Goal: Task Accomplishment & Management: Use online tool/utility

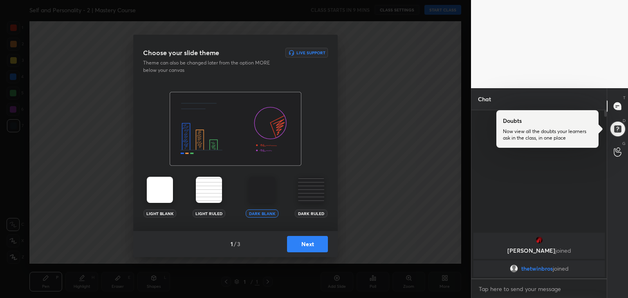
click at [318, 212] on div "Dark Ruled" at bounding box center [311, 214] width 33 height 8
click at [315, 246] on button "Next" at bounding box center [307, 244] width 41 height 16
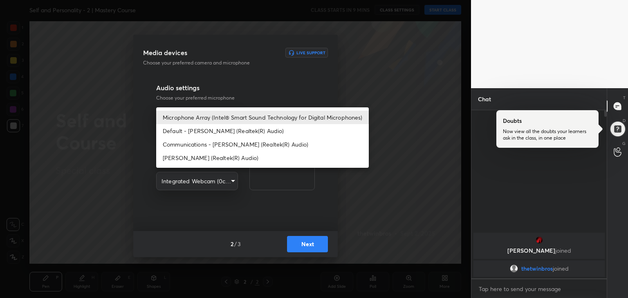
click at [216, 118] on body "1 2 3 4 5 6 7 R O A L C X Z Erase all C X Z Self and Personality - 2 | Mastery …" at bounding box center [314, 149] width 628 height 298
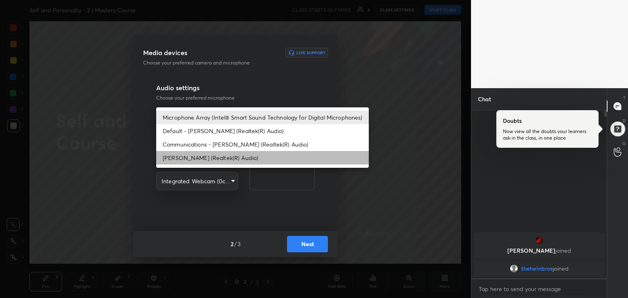
click at [229, 153] on li "[PERSON_NAME] (Realtek(R) Audio)" at bounding box center [262, 157] width 212 height 13
type input "12094d90694fd255b2586d714a4d8b15972ca1934c828083f43829e4ea548639"
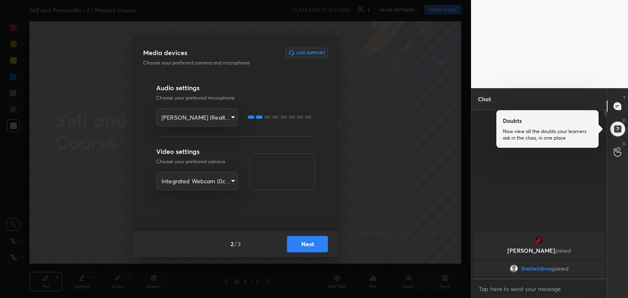
click at [312, 246] on button "Next" at bounding box center [307, 244] width 41 height 16
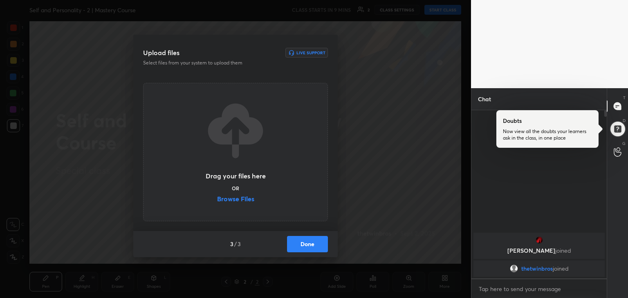
click at [235, 203] on label "Browse Files" at bounding box center [235, 200] width 37 height 9
click at [217, 203] on input "Browse Files" at bounding box center [217, 200] width 0 height 9
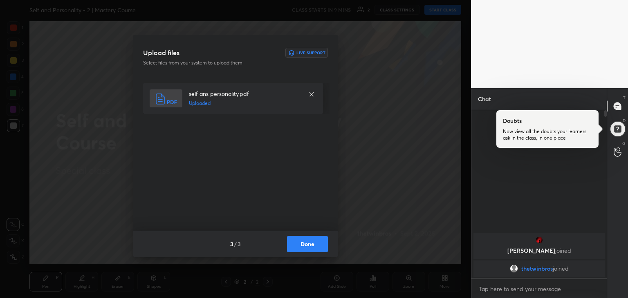
click at [308, 246] on button "Done" at bounding box center [307, 244] width 41 height 16
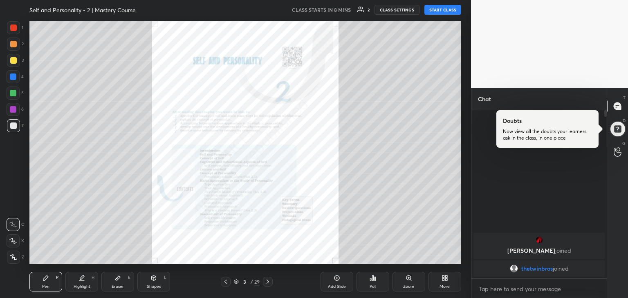
click at [272, 283] on div at bounding box center [268, 282] width 10 height 10
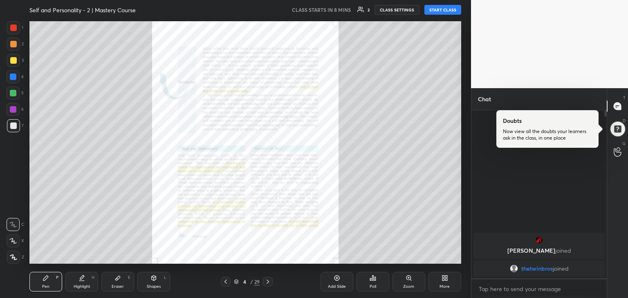
click at [272, 283] on div at bounding box center [268, 282] width 10 height 10
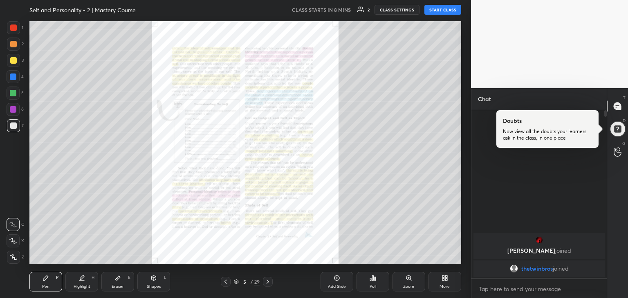
click at [272, 283] on div at bounding box center [268, 282] width 10 height 10
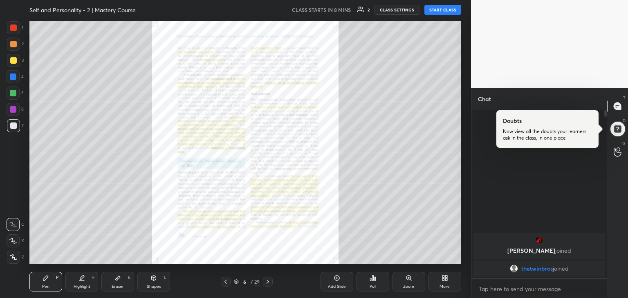
click at [272, 283] on div at bounding box center [268, 282] width 10 height 10
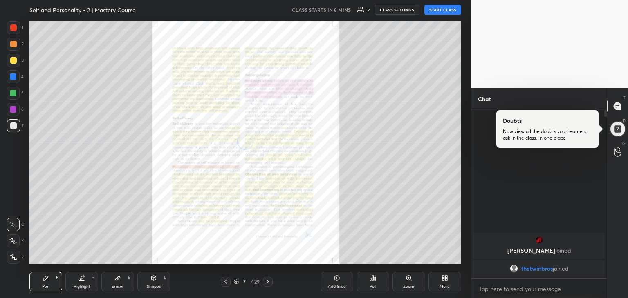
click at [272, 283] on div at bounding box center [268, 282] width 10 height 10
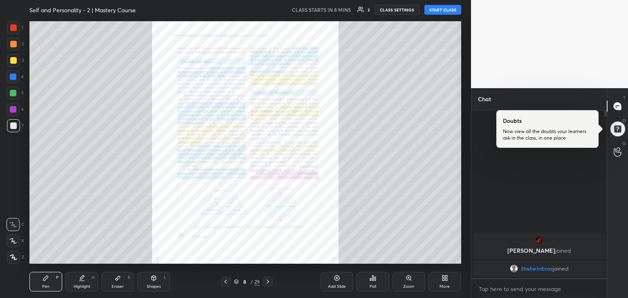
click at [272, 283] on div at bounding box center [268, 282] width 10 height 10
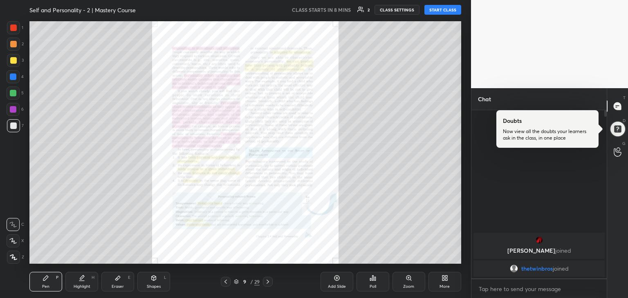
click at [226, 281] on icon at bounding box center [225, 282] width 7 height 7
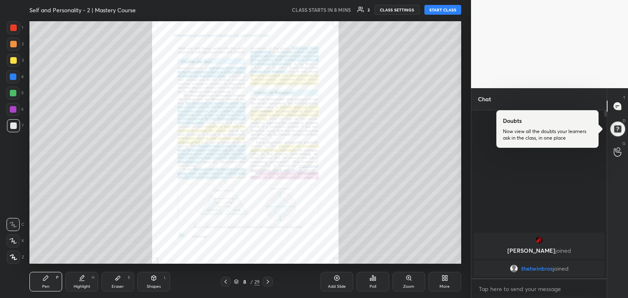
click at [400, 287] on div "Zoom" at bounding box center [408, 282] width 33 height 20
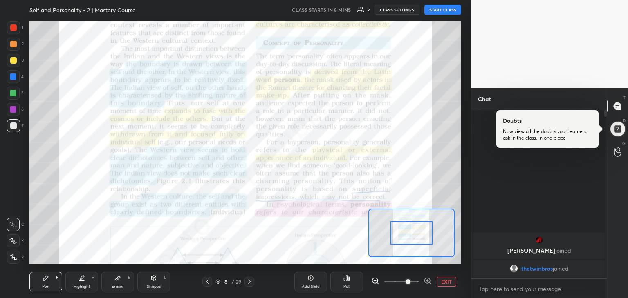
click at [405, 281] on span at bounding box center [407, 281] width 5 height 5
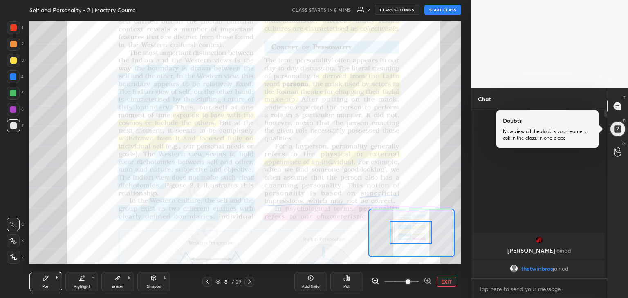
click at [411, 241] on div at bounding box center [410, 232] width 42 height 23
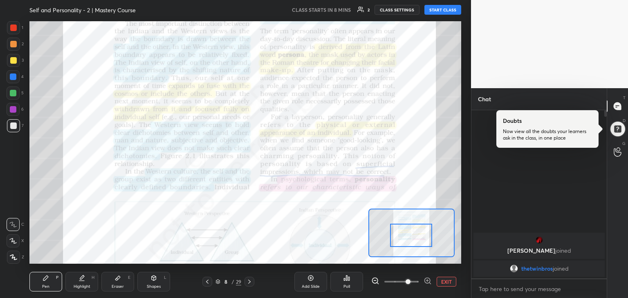
click at [411, 243] on div at bounding box center [411, 235] width 42 height 23
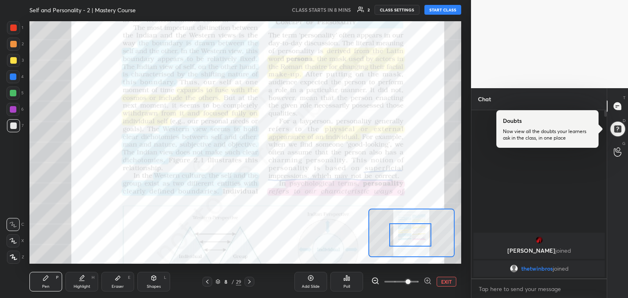
click at [410, 242] on div at bounding box center [410, 234] width 42 height 23
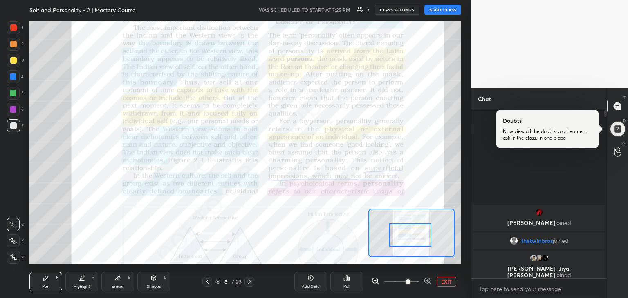
click at [450, 9] on button "START CLASS" at bounding box center [442, 10] width 37 height 10
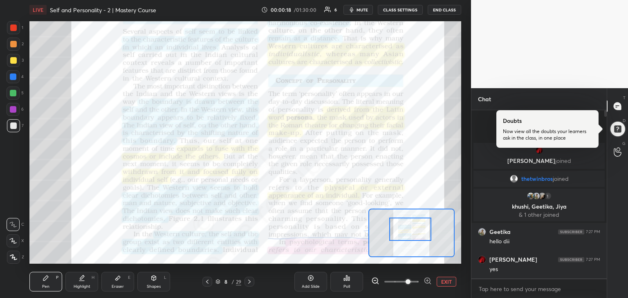
drag, startPoint x: 425, startPoint y: 244, endPoint x: 425, endPoint y: 239, distance: 5.7
click at [425, 239] on div at bounding box center [410, 229] width 42 height 23
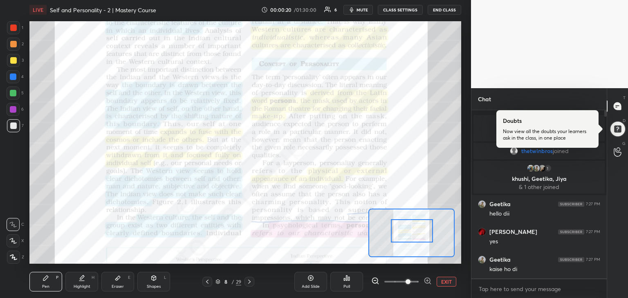
click at [426, 239] on div at bounding box center [412, 230] width 42 height 23
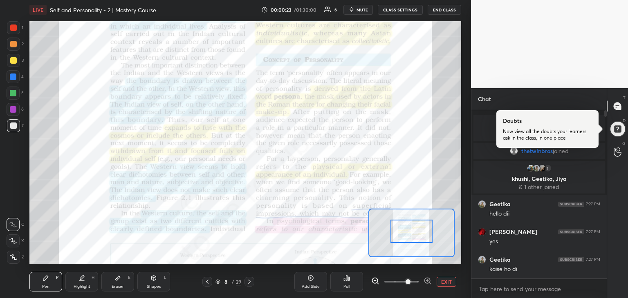
click at [423, 242] on div at bounding box center [411, 231] width 42 height 23
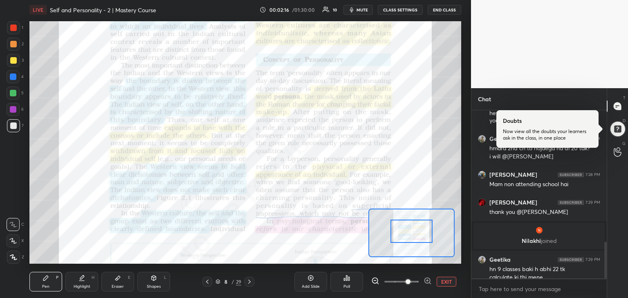
scroll to position [599, 0]
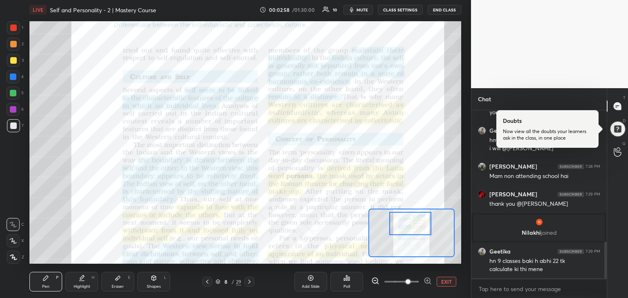
drag, startPoint x: 422, startPoint y: 238, endPoint x: 421, endPoint y: 230, distance: 7.9
click at [421, 230] on div at bounding box center [410, 223] width 42 height 23
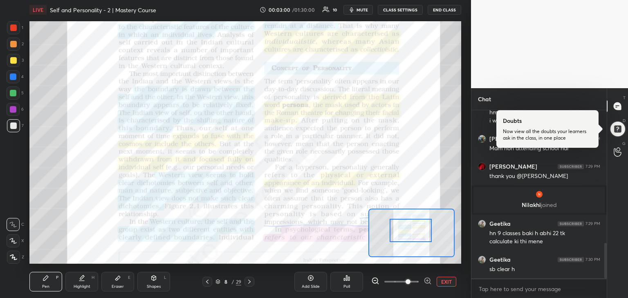
drag, startPoint x: 421, startPoint y: 232, endPoint x: 422, endPoint y: 239, distance: 7.0
click at [422, 239] on div at bounding box center [410, 230] width 42 height 23
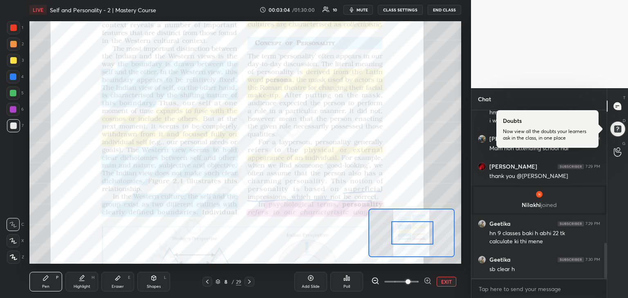
click at [422, 236] on div at bounding box center [412, 232] width 42 height 23
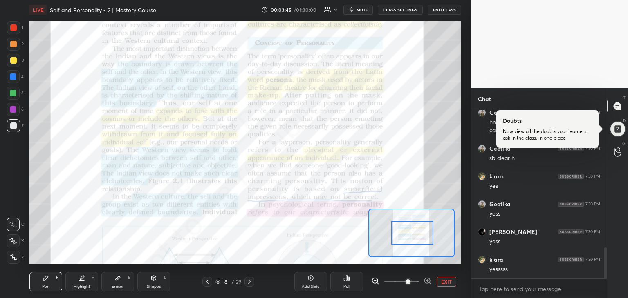
scroll to position [766, 0]
click at [11, 29] on div at bounding box center [13, 28] width 7 height 7
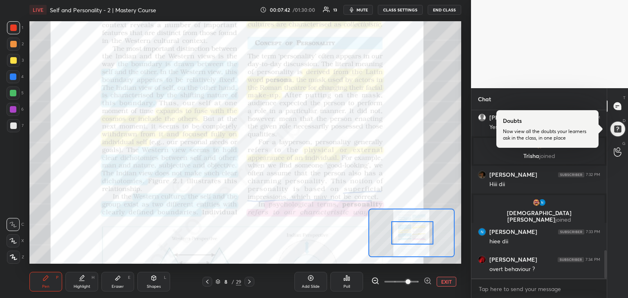
scroll to position [843, 0]
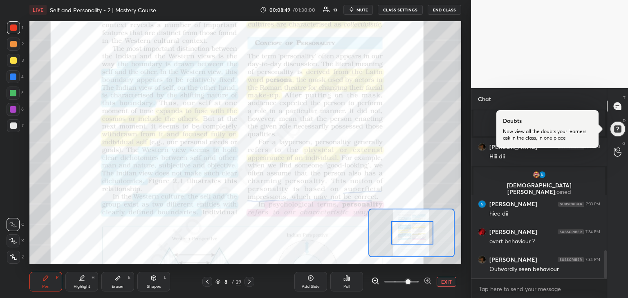
click at [242, 283] on div "8 / 29" at bounding box center [228, 282] width 52 height 10
click at [247, 282] on icon at bounding box center [249, 282] width 7 height 7
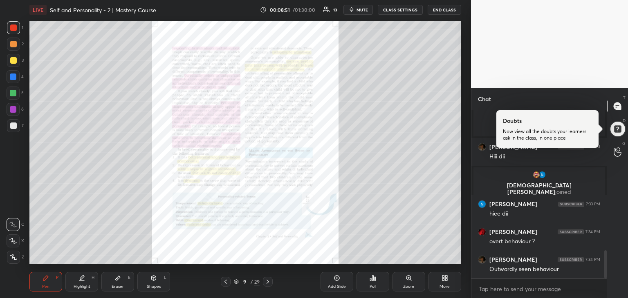
click at [405, 281] on div "Zoom" at bounding box center [408, 282] width 33 height 20
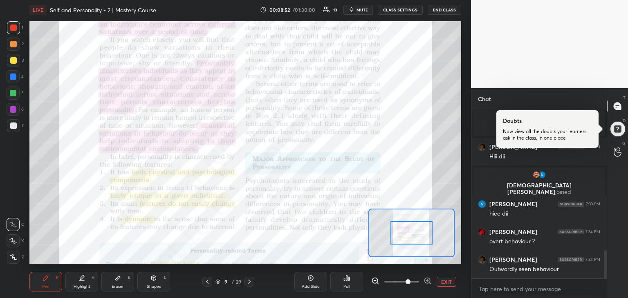
click at [409, 281] on span at bounding box center [401, 282] width 34 height 12
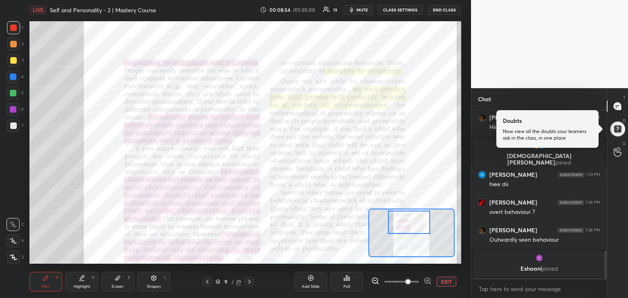
drag, startPoint x: 406, startPoint y: 223, endPoint x: 404, endPoint y: 213, distance: 10.9
click at [404, 213] on div at bounding box center [409, 222] width 42 height 23
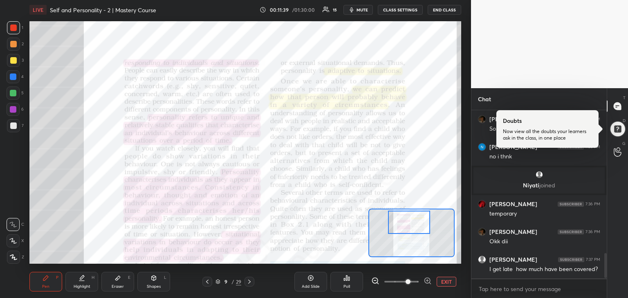
scroll to position [970, 0]
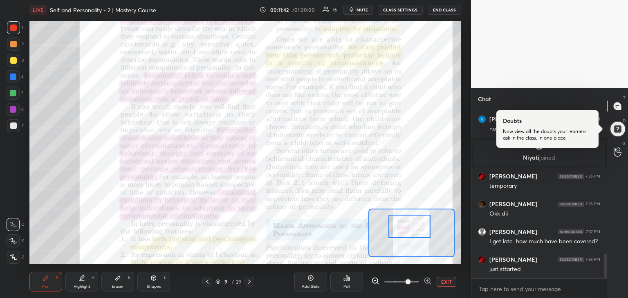
drag, startPoint x: 413, startPoint y: 227, endPoint x: 413, endPoint y: 231, distance: 4.1
click at [413, 231] on div at bounding box center [409, 226] width 42 height 23
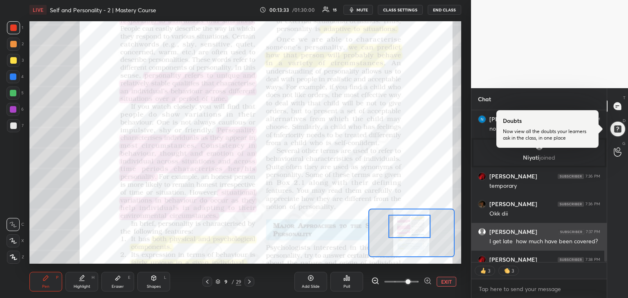
scroll to position [166, 133]
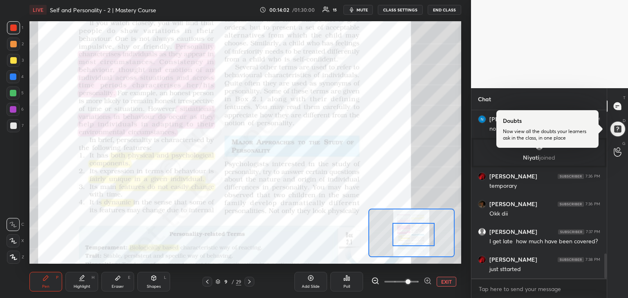
drag, startPoint x: 411, startPoint y: 235, endPoint x: 415, endPoint y: 244, distance: 9.5
click at [415, 244] on div at bounding box center [413, 234] width 42 height 23
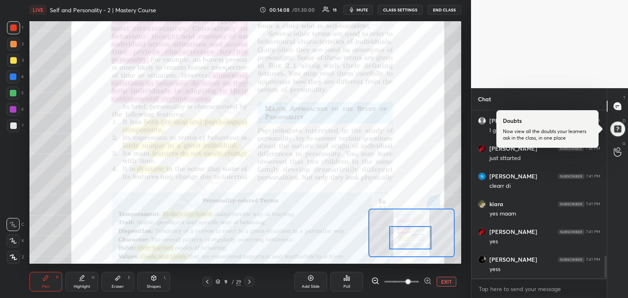
scroll to position [1109, 0]
drag, startPoint x: 405, startPoint y: 237, endPoint x: 402, endPoint y: 239, distance: 4.3
click at [402, 239] on div at bounding box center [410, 237] width 42 height 23
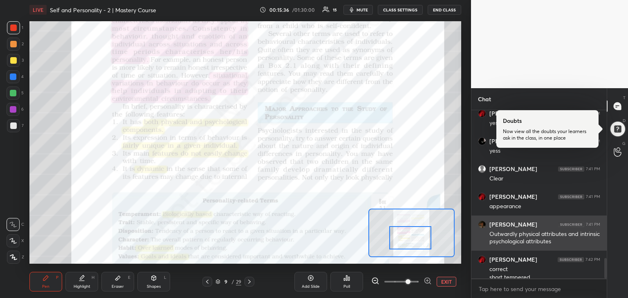
scroll to position [1208, 0]
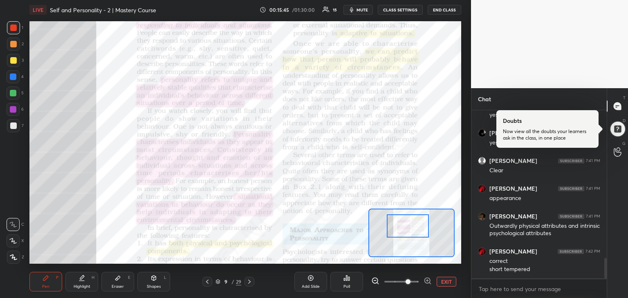
drag, startPoint x: 410, startPoint y: 241, endPoint x: 408, endPoint y: 229, distance: 12.1
click at [408, 229] on div at bounding box center [407, 225] width 42 height 23
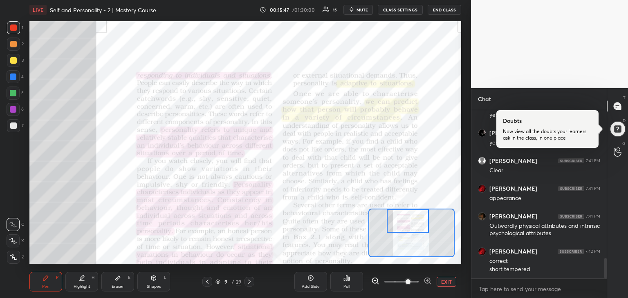
drag, startPoint x: 408, startPoint y: 229, endPoint x: 408, endPoint y: 223, distance: 6.1
click at [408, 223] on div at bounding box center [407, 221] width 42 height 23
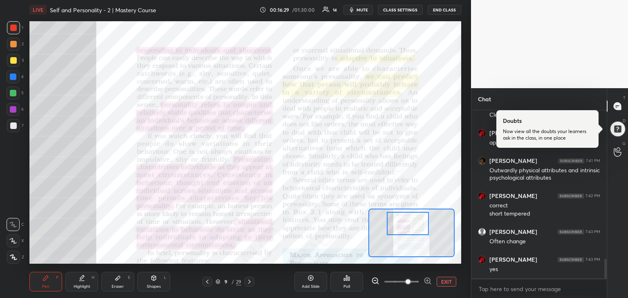
scroll to position [1291, 0]
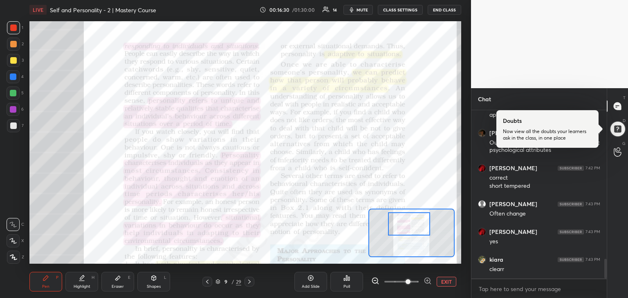
click at [411, 231] on div at bounding box center [409, 223] width 42 height 23
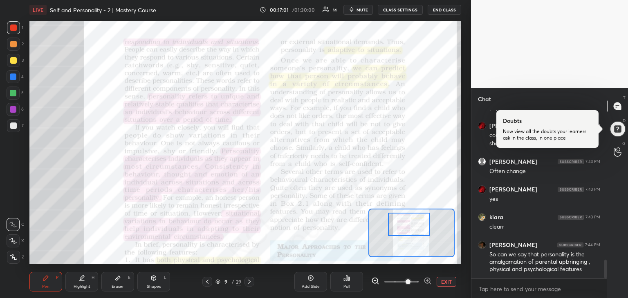
scroll to position [1383, 0]
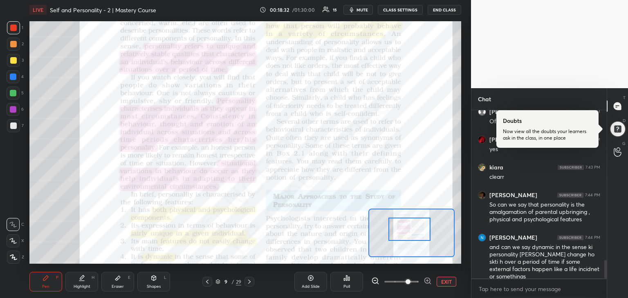
drag, startPoint x: 428, startPoint y: 232, endPoint x: 428, endPoint y: 237, distance: 4.9
click at [428, 237] on div at bounding box center [409, 229] width 42 height 23
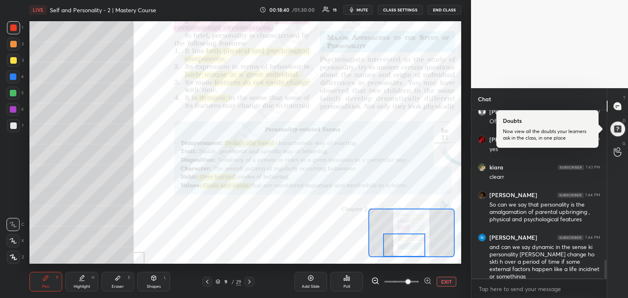
drag, startPoint x: 406, startPoint y: 226, endPoint x: 400, endPoint y: 249, distance: 23.2
click at [400, 249] on div at bounding box center [404, 245] width 42 height 23
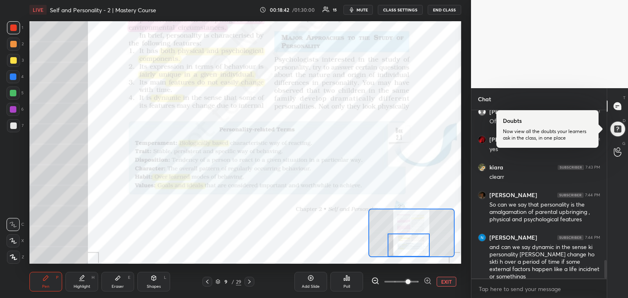
drag, startPoint x: 404, startPoint y: 250, endPoint x: 411, endPoint y: 252, distance: 7.5
click at [411, 252] on div at bounding box center [408, 245] width 42 height 23
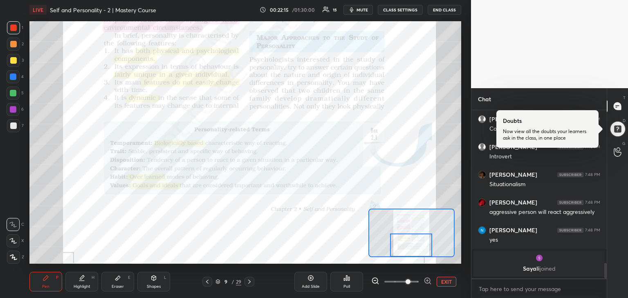
scroll to position [1499, 0]
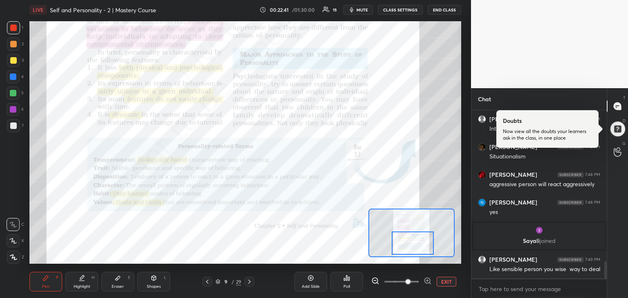
drag, startPoint x: 413, startPoint y: 239, endPoint x: 413, endPoint y: 235, distance: 4.9
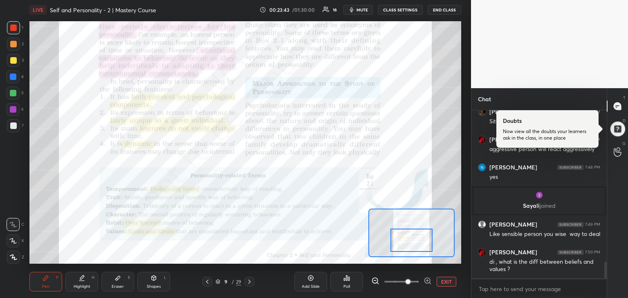
scroll to position [1542, 0]
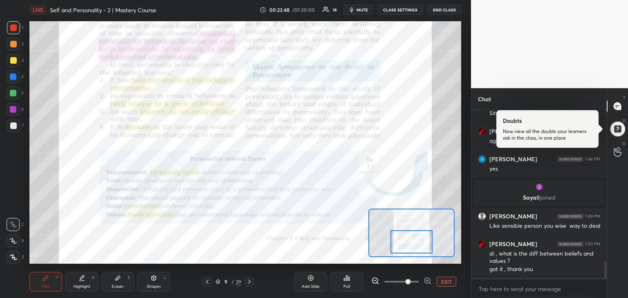
click at [408, 252] on div at bounding box center [411, 241] width 42 height 23
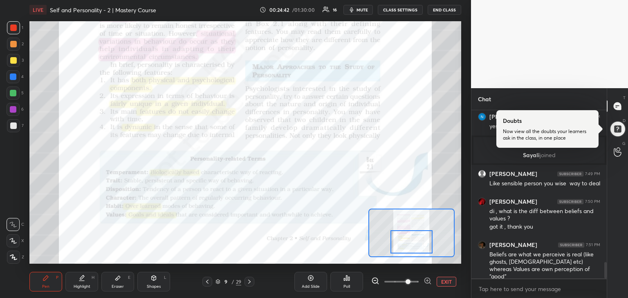
click at [247, 283] on icon at bounding box center [249, 282] width 7 height 7
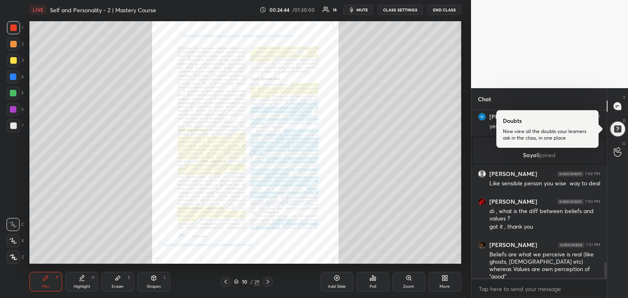
click at [410, 282] on div "Zoom" at bounding box center [408, 282] width 33 height 20
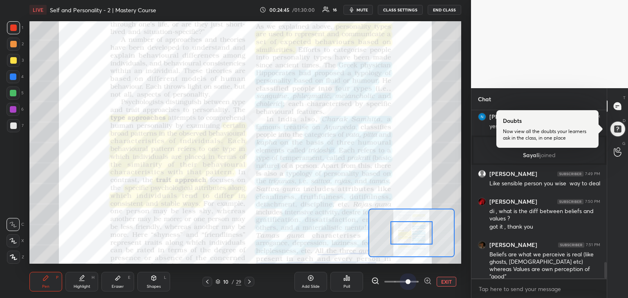
click at [410, 282] on span at bounding box center [401, 282] width 34 height 12
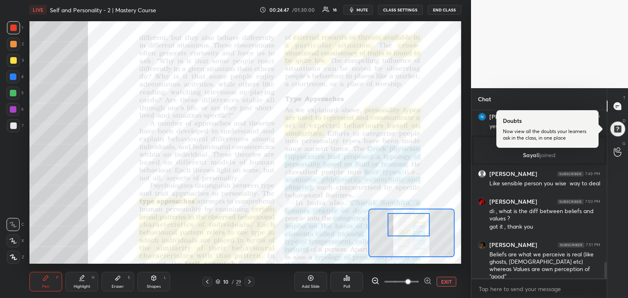
drag, startPoint x: 409, startPoint y: 226, endPoint x: 406, endPoint y: 219, distance: 7.5
click at [406, 219] on div at bounding box center [408, 224] width 42 height 23
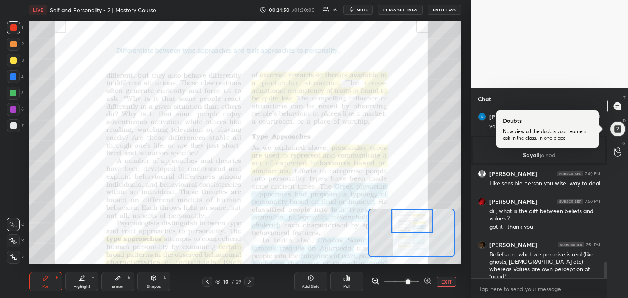
drag, startPoint x: 406, startPoint y: 219, endPoint x: 409, endPoint y: 213, distance: 6.6
click at [409, 213] on div at bounding box center [412, 221] width 42 height 23
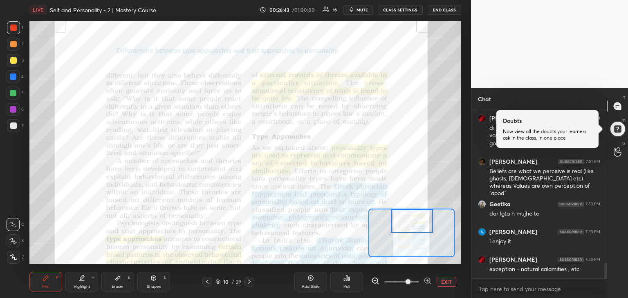
scroll to position [1703, 0]
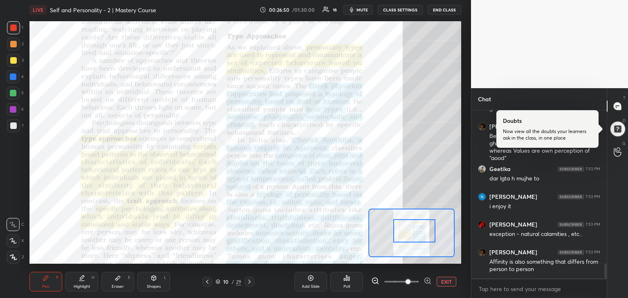
drag, startPoint x: 416, startPoint y: 224, endPoint x: 418, endPoint y: 234, distance: 9.9
click at [418, 234] on div at bounding box center [414, 230] width 42 height 23
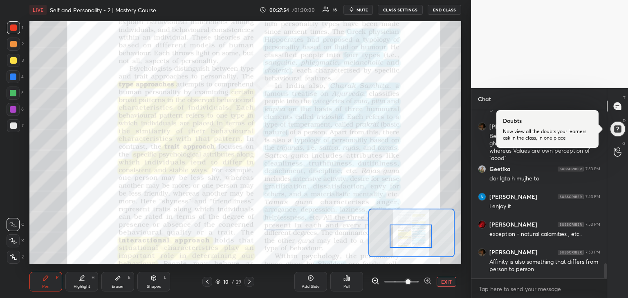
drag, startPoint x: 411, startPoint y: 238, endPoint x: 409, endPoint y: 243, distance: 6.0
click at [409, 243] on div at bounding box center [410, 236] width 42 height 23
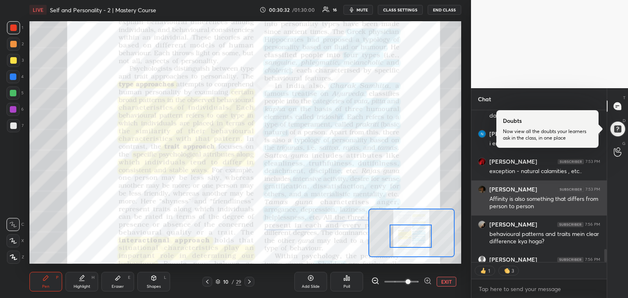
scroll to position [1782, 0]
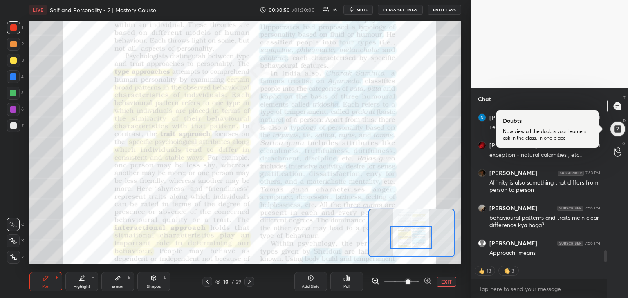
drag, startPoint x: 405, startPoint y: 239, endPoint x: 402, endPoint y: 232, distance: 7.9
click at [402, 232] on div at bounding box center [411, 237] width 42 height 23
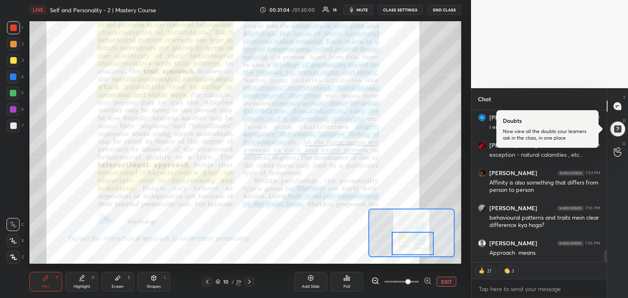
drag, startPoint x: 402, startPoint y: 232, endPoint x: 402, endPoint y: 237, distance: 5.3
click at [402, 237] on div at bounding box center [412, 243] width 42 height 23
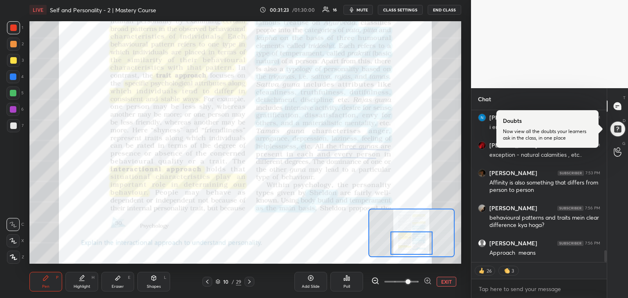
scroll to position [1766, 0]
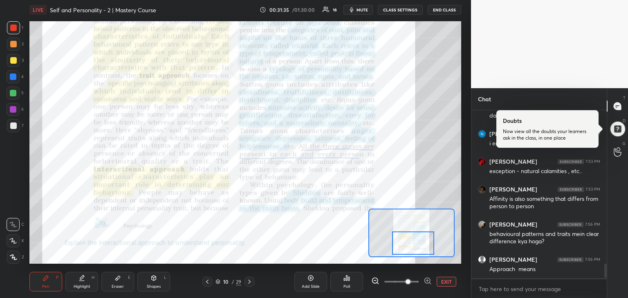
click at [409, 244] on div at bounding box center [413, 243] width 42 height 23
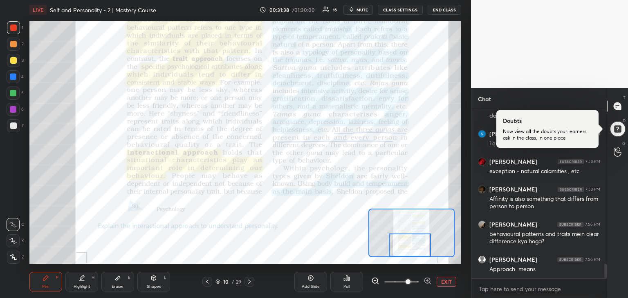
click at [404, 248] on div at bounding box center [410, 245] width 42 height 23
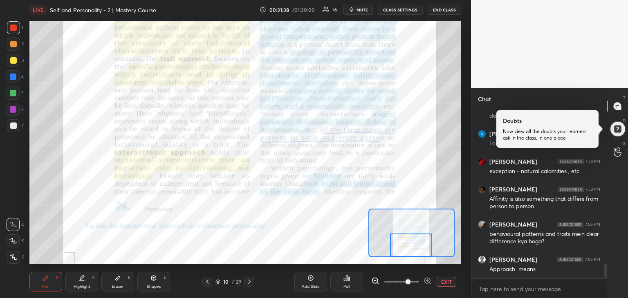
scroll to position [1794, 0]
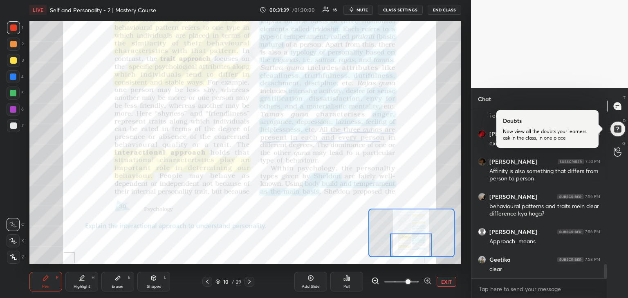
click at [404, 248] on div at bounding box center [411, 245] width 42 height 23
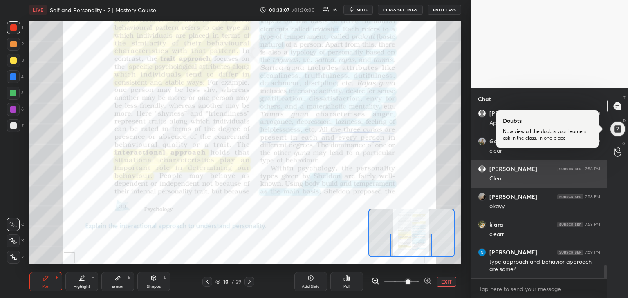
scroll to position [1940, 0]
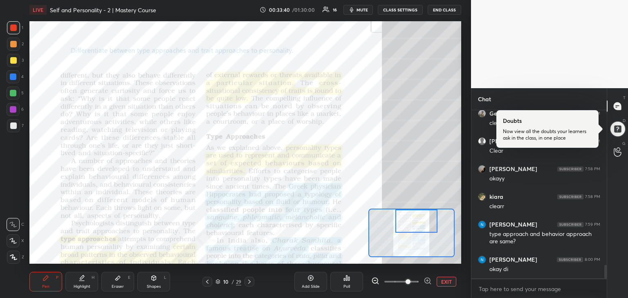
drag, startPoint x: 430, startPoint y: 229, endPoint x: 416, endPoint y: 218, distance: 18.0
click at [416, 218] on div at bounding box center [416, 221] width 42 height 23
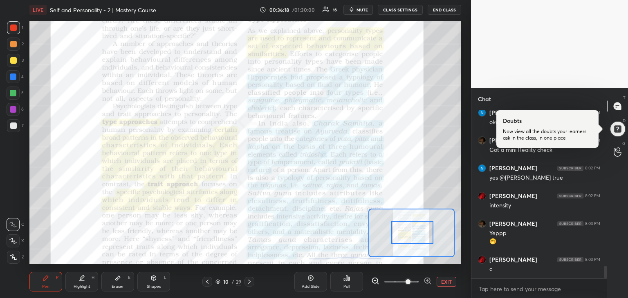
scroll to position [2115, 0]
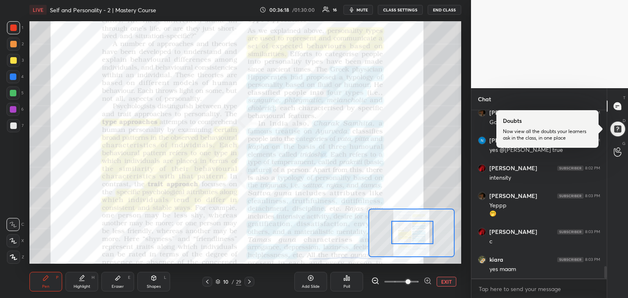
drag, startPoint x: 413, startPoint y: 219, endPoint x: 409, endPoint y: 230, distance: 12.1
click at [409, 230] on div at bounding box center [412, 232] width 42 height 23
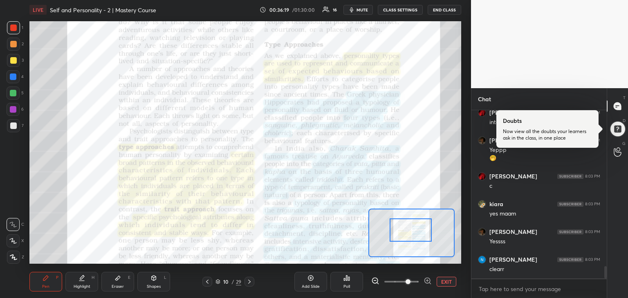
click at [408, 229] on div at bounding box center [410, 230] width 42 height 23
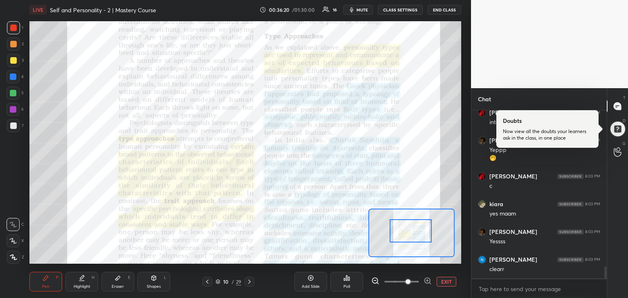
scroll to position [2198, 0]
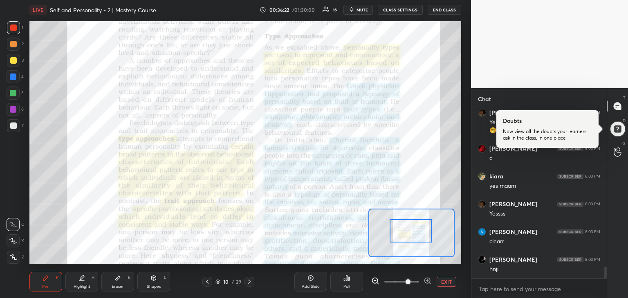
click at [444, 282] on button "EXIT" at bounding box center [446, 282] width 20 height 10
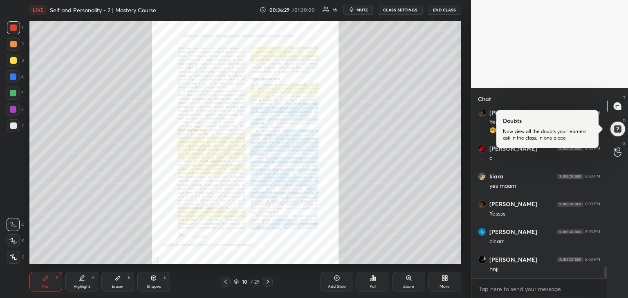
click at [447, 278] on icon at bounding box center [444, 278] width 7 height 7
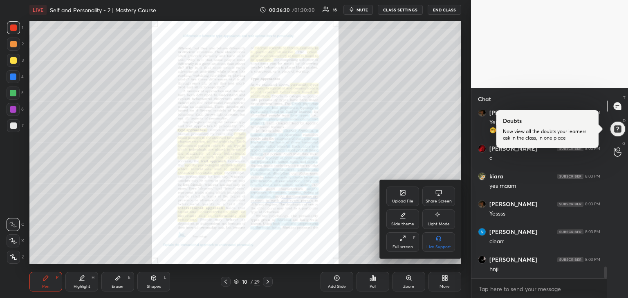
click at [437, 203] on div "Share Screen" at bounding box center [438, 201] width 26 height 4
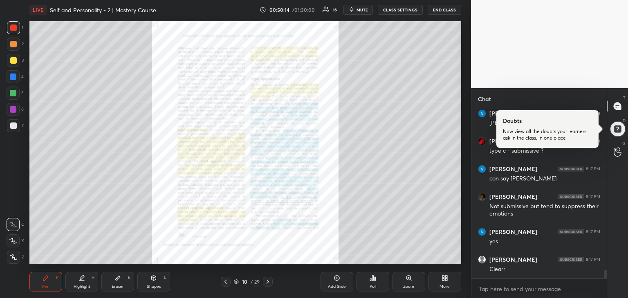
scroll to position [3139, 0]
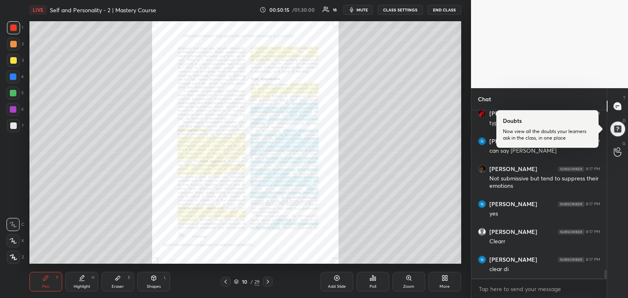
click at [410, 279] on icon at bounding box center [408, 278] width 4 height 4
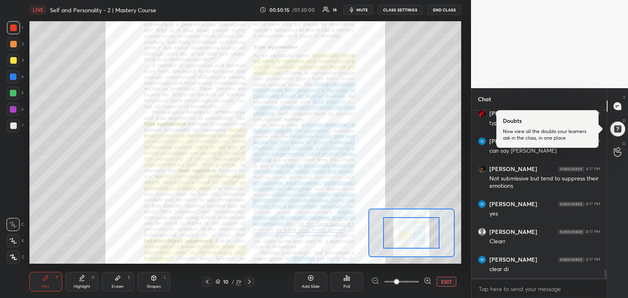
scroll to position [3167, 0]
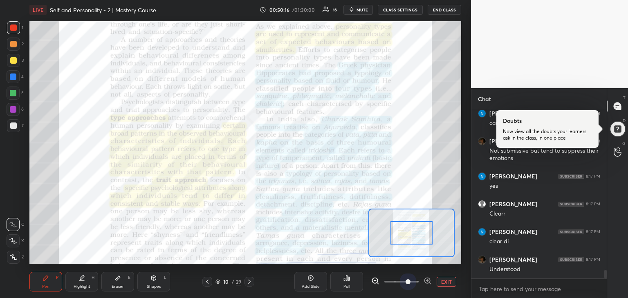
click at [406, 279] on span at bounding box center [401, 282] width 34 height 12
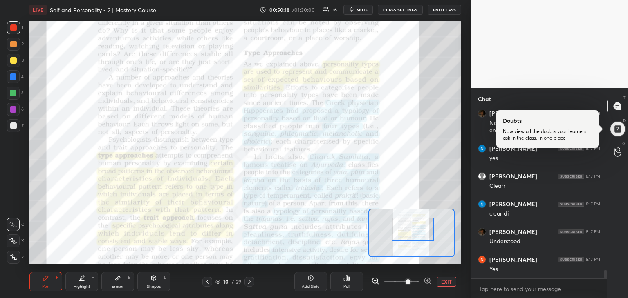
click at [407, 223] on div at bounding box center [412, 229] width 42 height 23
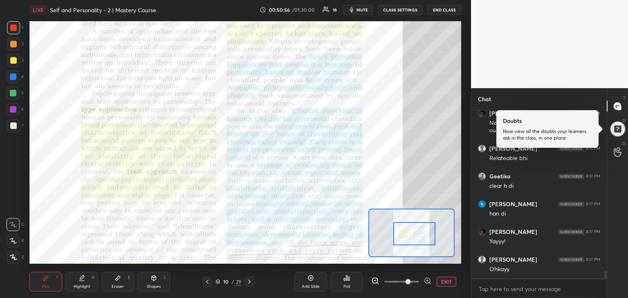
scroll to position [3424, 0]
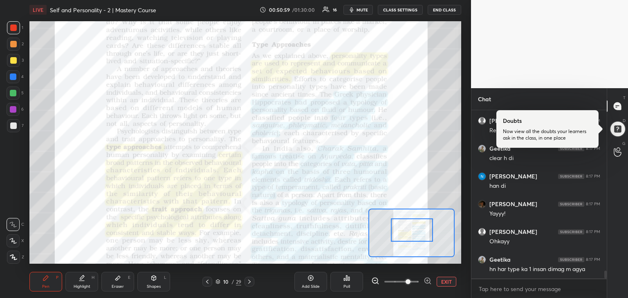
click at [404, 225] on div at bounding box center [412, 230] width 42 height 23
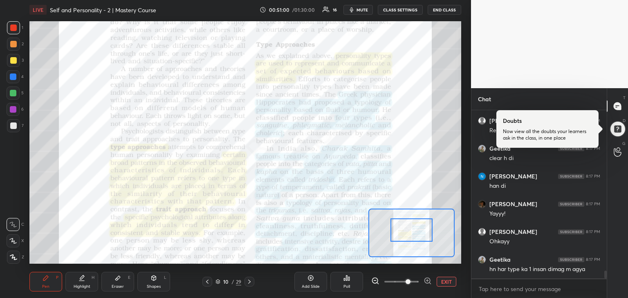
click at [404, 225] on div at bounding box center [411, 230] width 42 height 23
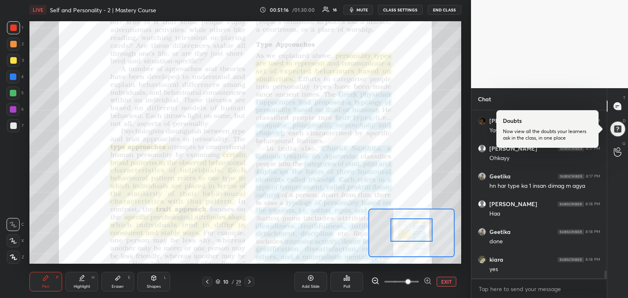
scroll to position [3536, 0]
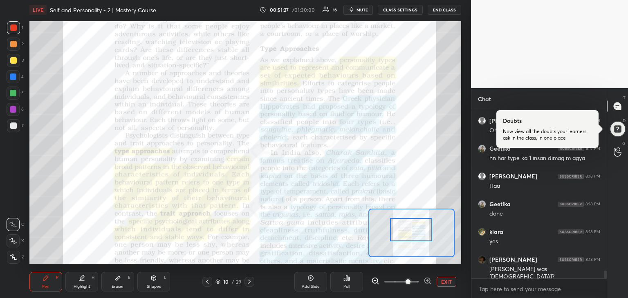
click at [417, 227] on div at bounding box center [411, 229] width 42 height 23
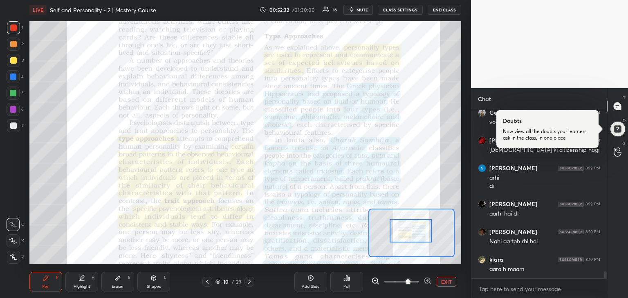
scroll to position [3884, 0]
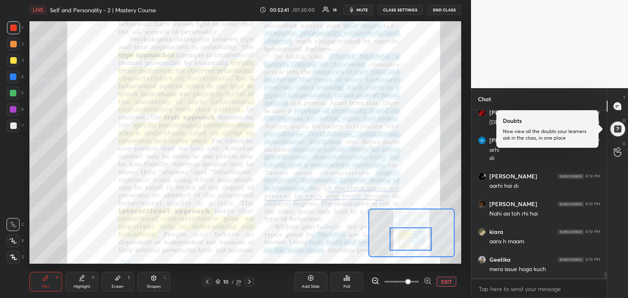
drag, startPoint x: 425, startPoint y: 234, endPoint x: 425, endPoint y: 242, distance: 8.2
click at [425, 242] on div at bounding box center [410, 239] width 42 height 23
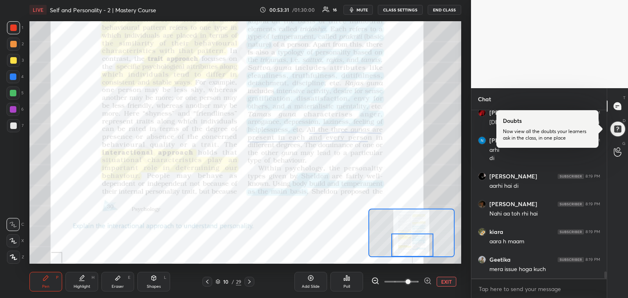
drag, startPoint x: 413, startPoint y: 239, endPoint x: 415, endPoint y: 246, distance: 7.5
click at [415, 246] on div at bounding box center [412, 245] width 42 height 23
click at [247, 281] on icon at bounding box center [249, 282] width 7 height 7
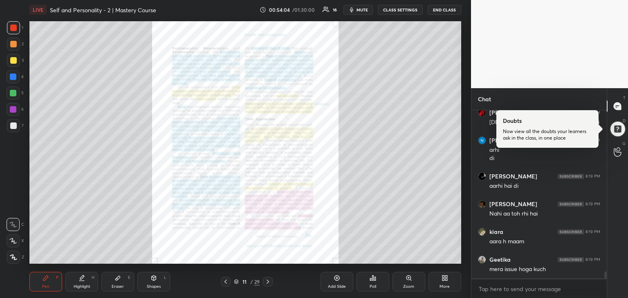
scroll to position [3912, 0]
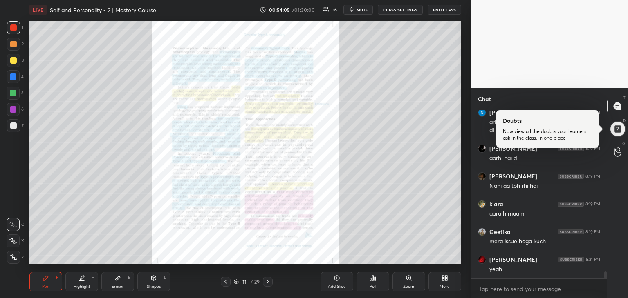
click at [400, 281] on div "Zoom" at bounding box center [408, 282] width 33 height 20
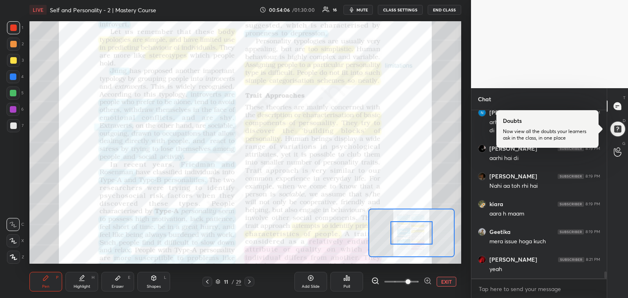
click at [405, 280] on span at bounding box center [407, 281] width 5 height 5
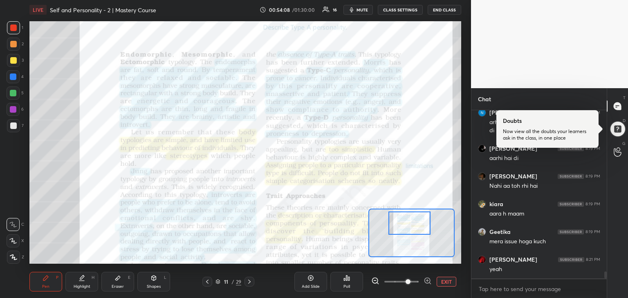
drag, startPoint x: 418, startPoint y: 231, endPoint x: 415, endPoint y: 221, distance: 10.0
click at [415, 221] on div at bounding box center [409, 223] width 42 height 23
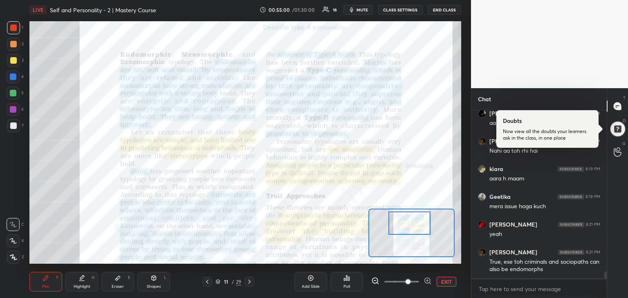
click at [415, 221] on div at bounding box center [409, 223] width 42 height 23
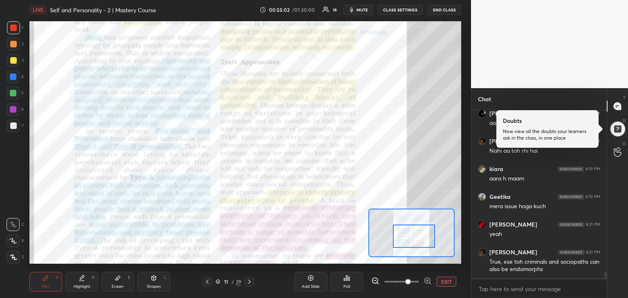
drag, startPoint x: 415, startPoint y: 223, endPoint x: 420, endPoint y: 236, distance: 13.8
click at [420, 236] on div at bounding box center [414, 236] width 42 height 23
click at [419, 236] on div at bounding box center [414, 236] width 42 height 23
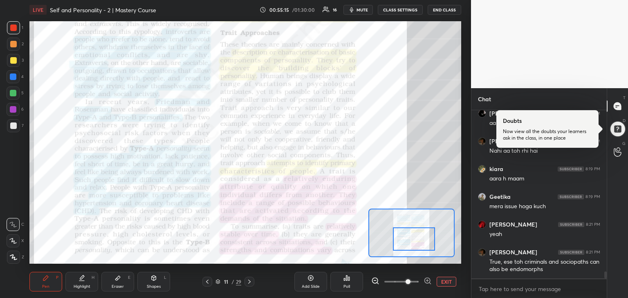
click at [420, 236] on div at bounding box center [414, 239] width 42 height 23
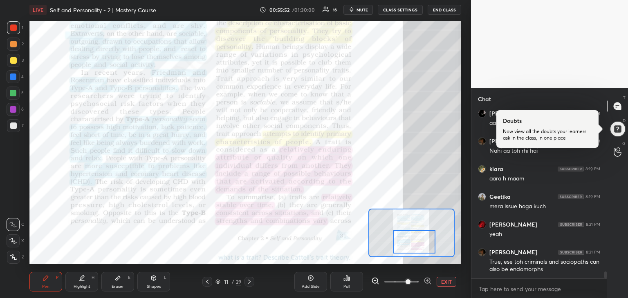
click at [396, 246] on div at bounding box center [414, 241] width 42 height 23
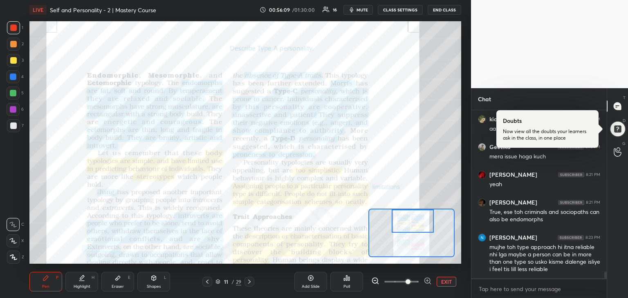
drag, startPoint x: 422, startPoint y: 247, endPoint x: 420, endPoint y: 218, distance: 29.5
click at [420, 218] on div at bounding box center [412, 221] width 42 height 23
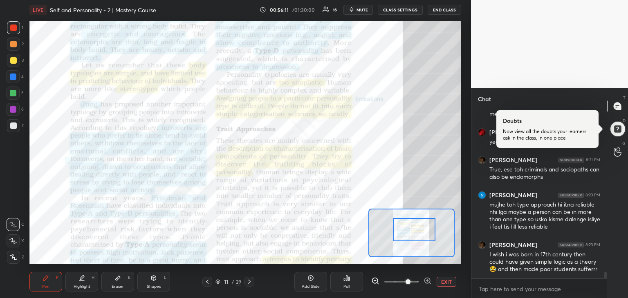
drag, startPoint x: 420, startPoint y: 218, endPoint x: 422, endPoint y: 226, distance: 8.7
click at [422, 226] on div at bounding box center [414, 229] width 42 height 23
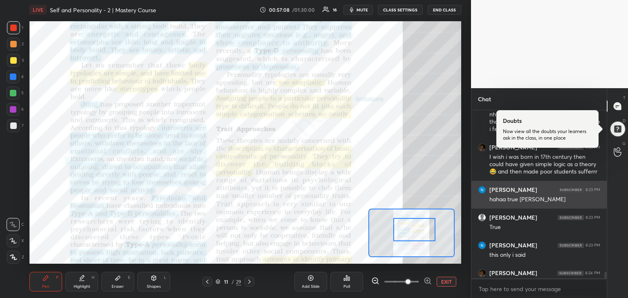
scroll to position [4151, 0]
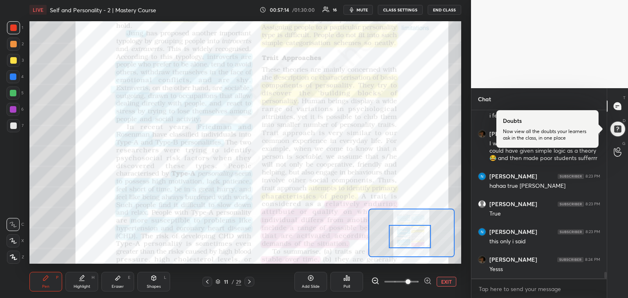
drag, startPoint x: 414, startPoint y: 230, endPoint x: 409, endPoint y: 237, distance: 8.3
click at [409, 237] on div at bounding box center [410, 236] width 42 height 23
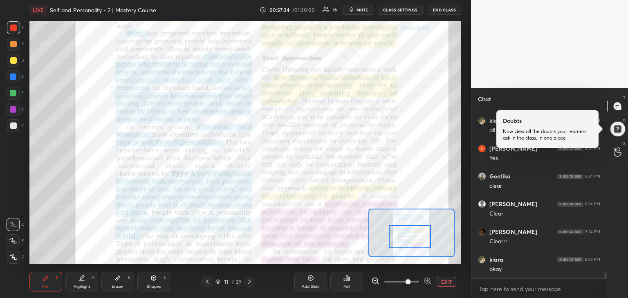
scroll to position [4373, 0]
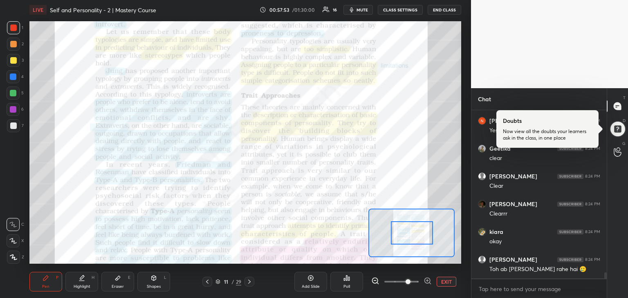
drag, startPoint x: 409, startPoint y: 237, endPoint x: 411, endPoint y: 233, distance: 4.9
click at [411, 233] on div at bounding box center [412, 232] width 42 height 23
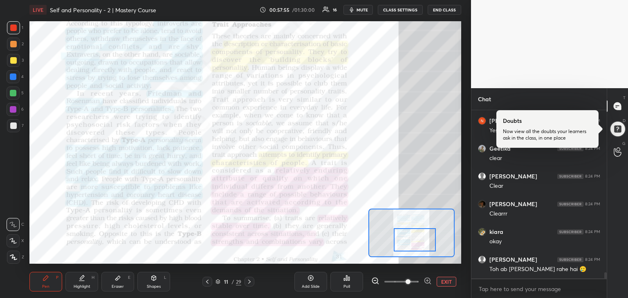
scroll to position [4401, 0]
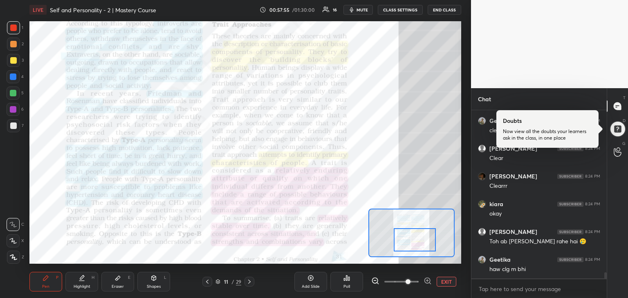
drag, startPoint x: 411, startPoint y: 233, endPoint x: 414, endPoint y: 241, distance: 8.3
click at [414, 241] on div at bounding box center [414, 239] width 42 height 23
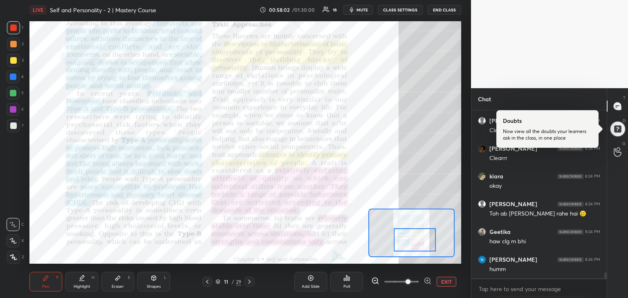
click at [407, 247] on div at bounding box center [414, 239] width 42 height 23
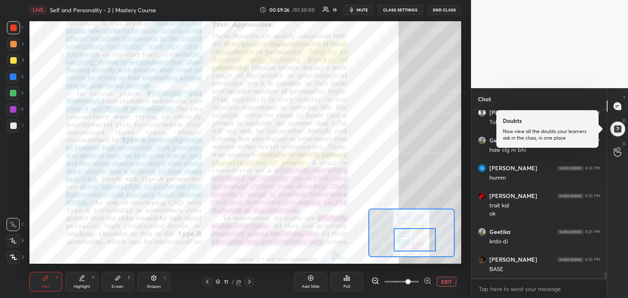
scroll to position [4548, 0]
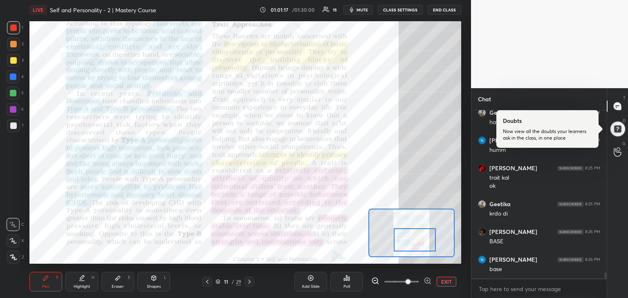
click at [248, 279] on icon at bounding box center [249, 282] width 7 height 7
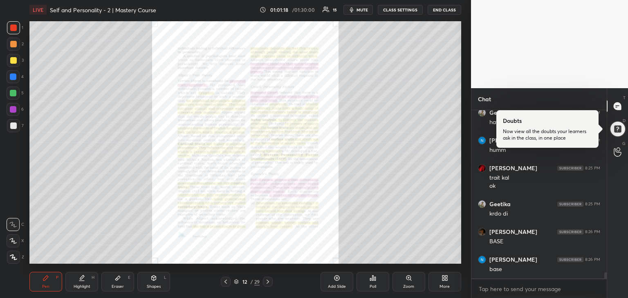
click at [406, 285] on div "Zoom" at bounding box center [408, 287] width 11 height 4
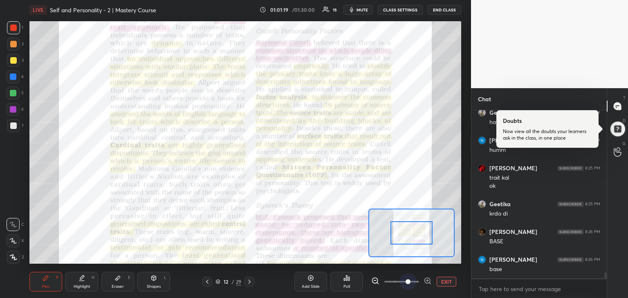
click at [408, 285] on span at bounding box center [401, 282] width 34 height 12
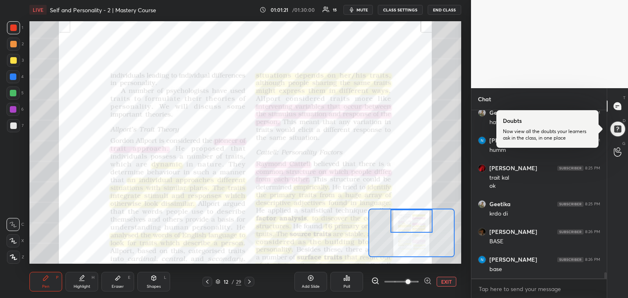
drag, startPoint x: 408, startPoint y: 241, endPoint x: 408, endPoint y: 230, distance: 10.6
click at [408, 230] on div at bounding box center [411, 221] width 42 height 23
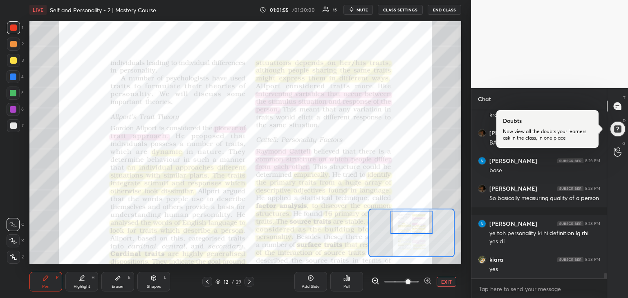
scroll to position [4675, 0]
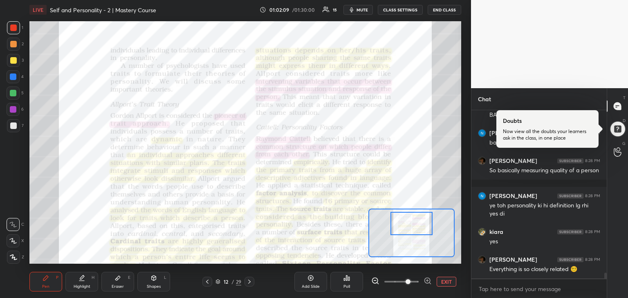
click at [416, 224] on div at bounding box center [411, 223] width 42 height 23
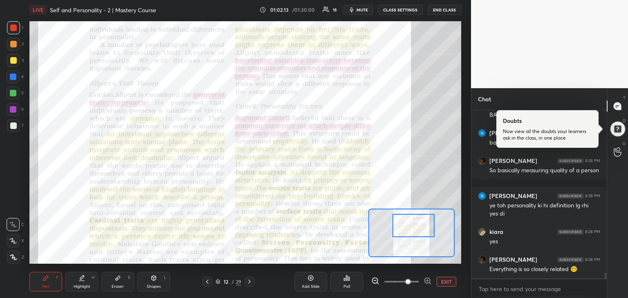
scroll to position [4702, 0]
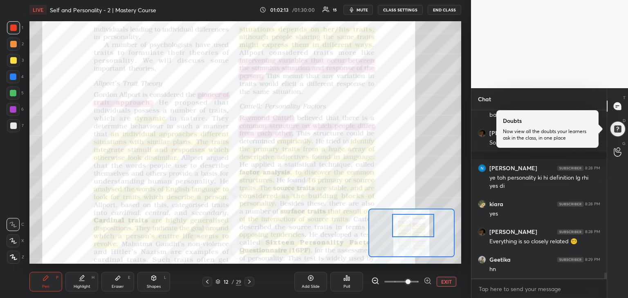
click at [418, 226] on div at bounding box center [413, 225] width 42 height 23
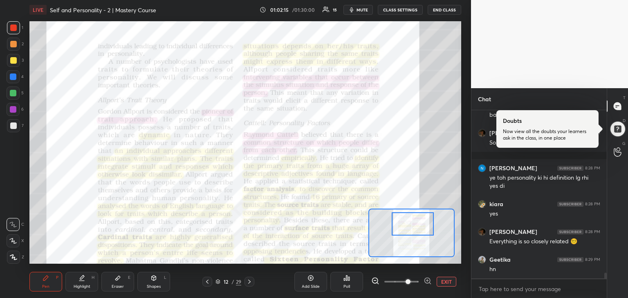
click at [416, 223] on div at bounding box center [412, 223] width 42 height 23
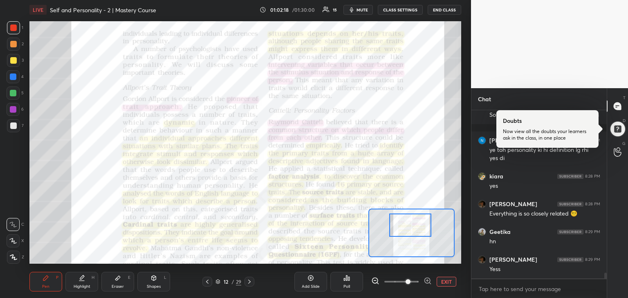
scroll to position [4758, 0]
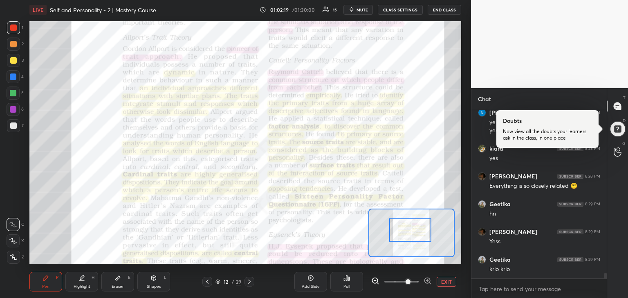
drag, startPoint x: 417, startPoint y: 226, endPoint x: 415, endPoint y: 234, distance: 7.9
click at [415, 234] on div at bounding box center [410, 230] width 42 height 23
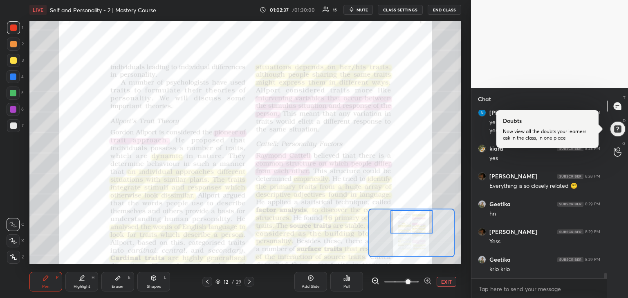
drag, startPoint x: 399, startPoint y: 239, endPoint x: 400, endPoint y: 232, distance: 7.1
click at [400, 232] on div at bounding box center [411, 221] width 42 height 23
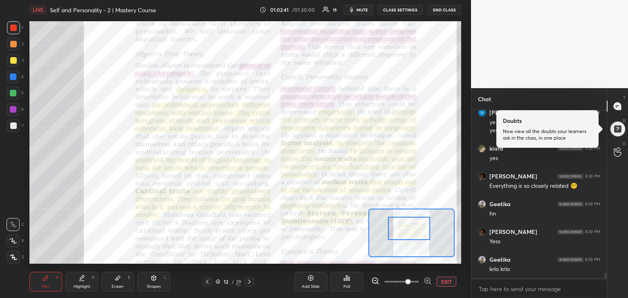
drag, startPoint x: 411, startPoint y: 248, endPoint x: 416, endPoint y: 232, distance: 17.2
click at [416, 232] on div at bounding box center [409, 228] width 42 height 23
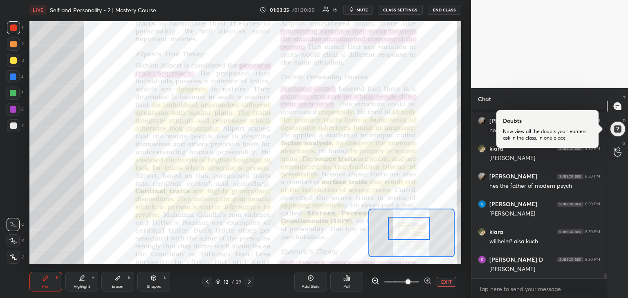
scroll to position [5008, 0]
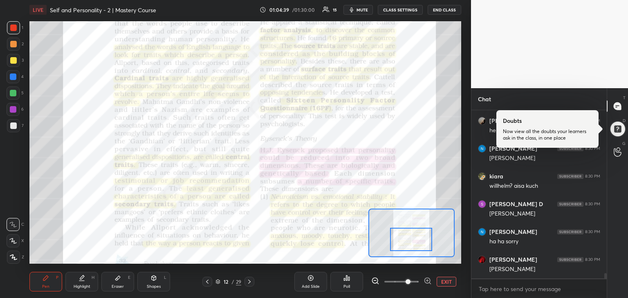
drag, startPoint x: 407, startPoint y: 223, endPoint x: 409, endPoint y: 234, distance: 11.2
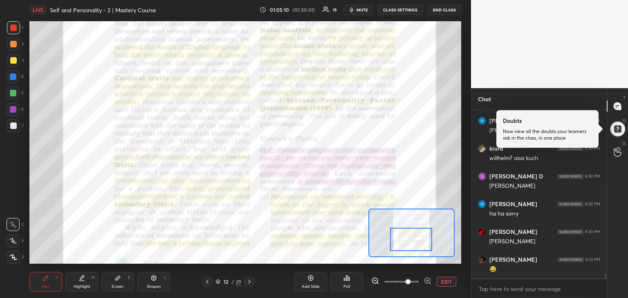
click at [396, 251] on div at bounding box center [411, 233] width 86 height 49
click at [409, 241] on div at bounding box center [411, 239] width 42 height 23
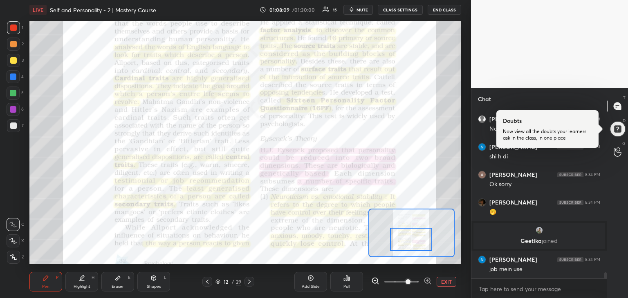
scroll to position [4554, 0]
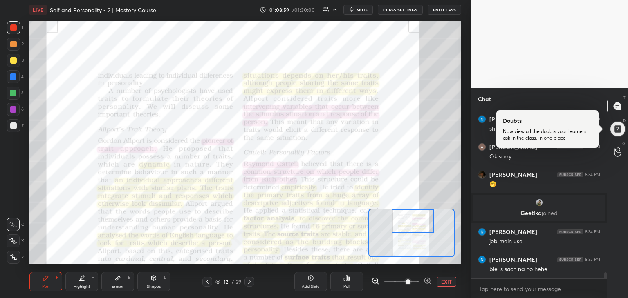
drag, startPoint x: 415, startPoint y: 248, endPoint x: 417, endPoint y: 226, distance: 22.1
click at [417, 226] on div at bounding box center [412, 221] width 42 height 23
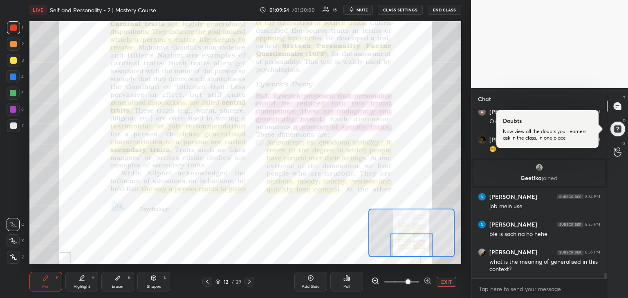
scroll to position [4617, 0]
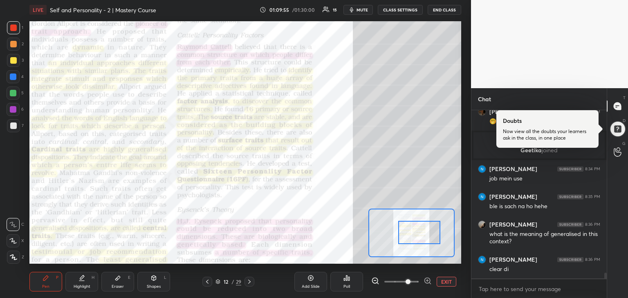
drag, startPoint x: 421, startPoint y: 221, endPoint x: 427, endPoint y: 232, distance: 13.2
click at [427, 232] on div at bounding box center [419, 232] width 42 height 23
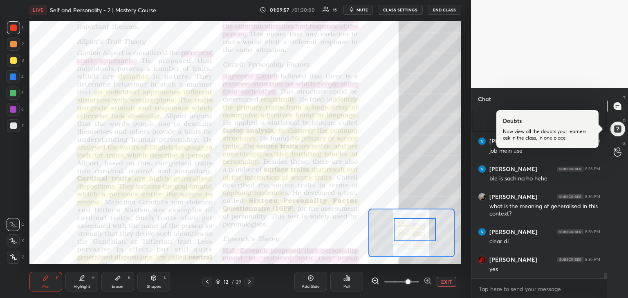
scroll to position [4672, 0]
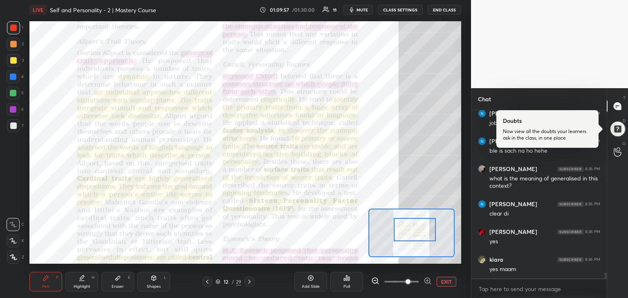
drag, startPoint x: 425, startPoint y: 235, endPoint x: 420, endPoint y: 232, distance: 5.3
click at [420, 232] on div at bounding box center [414, 229] width 42 height 23
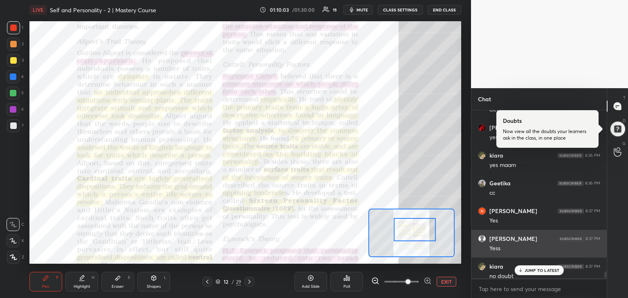
scroll to position [4811, 0]
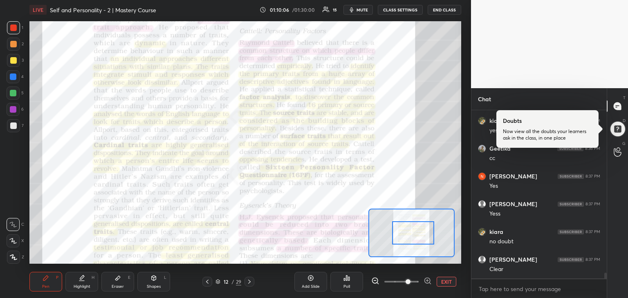
click at [405, 238] on div at bounding box center [413, 232] width 42 height 23
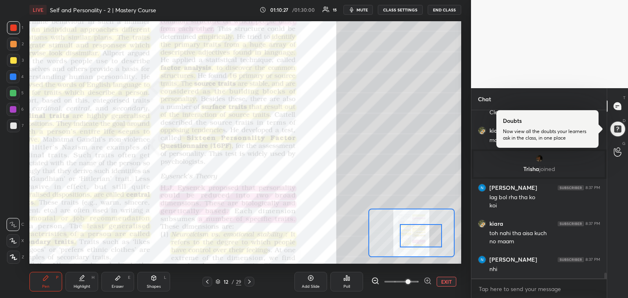
scroll to position [4862, 0]
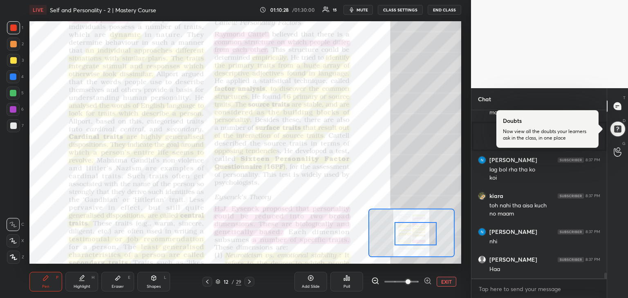
drag, startPoint x: 428, startPoint y: 239, endPoint x: 411, endPoint y: 229, distance: 19.8
click at [411, 229] on div at bounding box center [415, 233] width 42 height 23
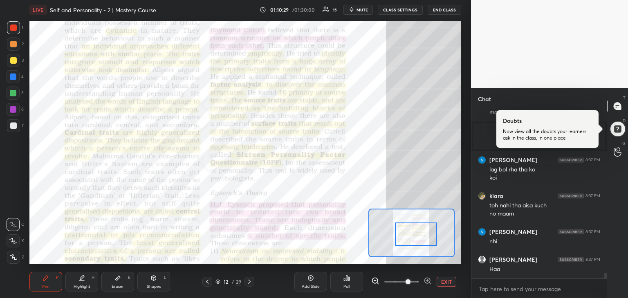
scroll to position [4890, 0]
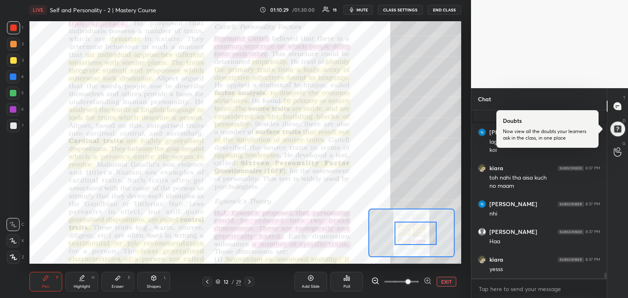
click at [412, 230] on div at bounding box center [415, 233] width 42 height 23
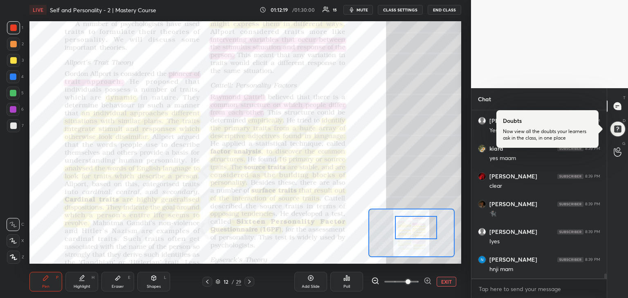
scroll to position [5830, 0]
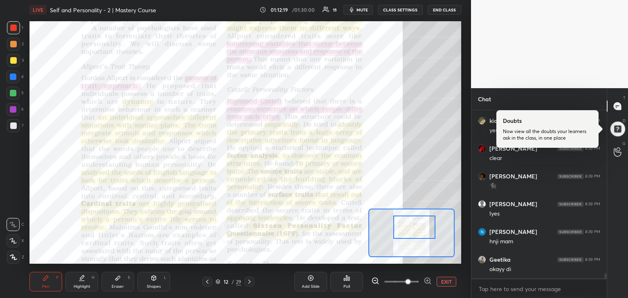
drag, startPoint x: 416, startPoint y: 227, endPoint x: 415, endPoint y: 222, distance: 5.4
click at [415, 222] on div at bounding box center [414, 227] width 42 height 23
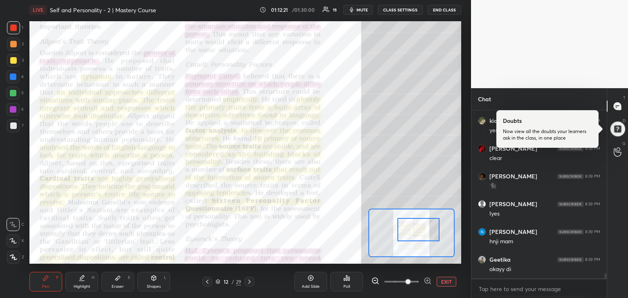
click at [419, 223] on div at bounding box center [418, 229] width 42 height 23
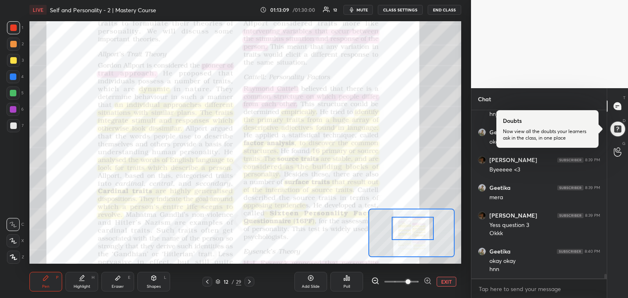
scroll to position [5985, 0]
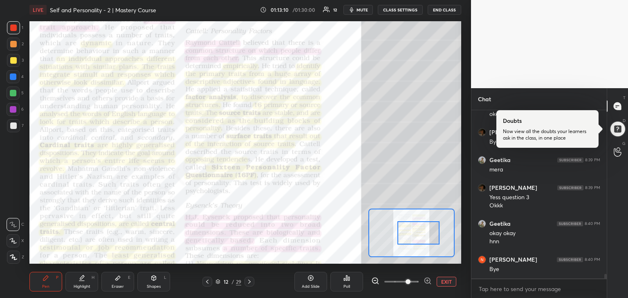
drag, startPoint x: 436, startPoint y: 230, endPoint x: 438, endPoint y: 235, distance: 5.3
click at [438, 235] on div at bounding box center [418, 232] width 42 height 23
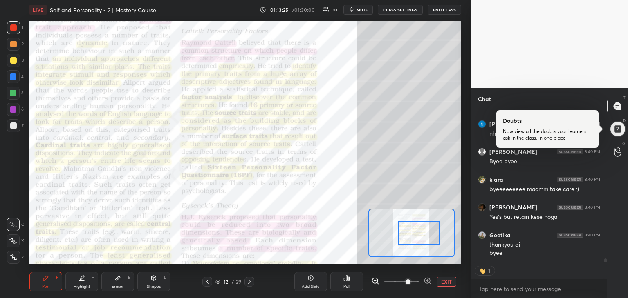
scroll to position [6204, 0]
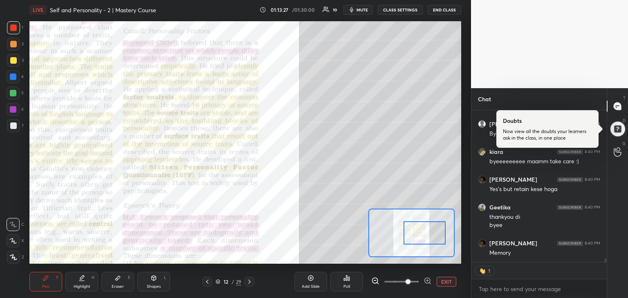
drag, startPoint x: 427, startPoint y: 235, endPoint x: 431, endPoint y: 234, distance: 4.1
click at [431, 234] on div at bounding box center [424, 232] width 42 height 23
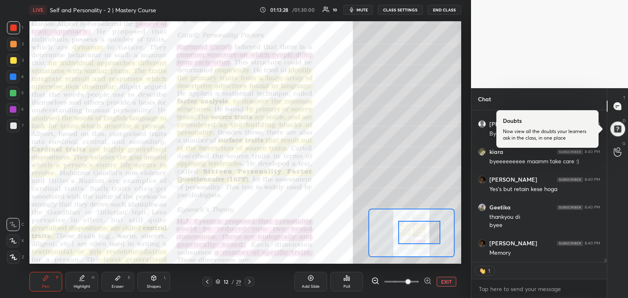
drag, startPoint x: 430, startPoint y: 231, endPoint x: 426, endPoint y: 230, distance: 4.7
click at [426, 230] on div at bounding box center [419, 232] width 42 height 23
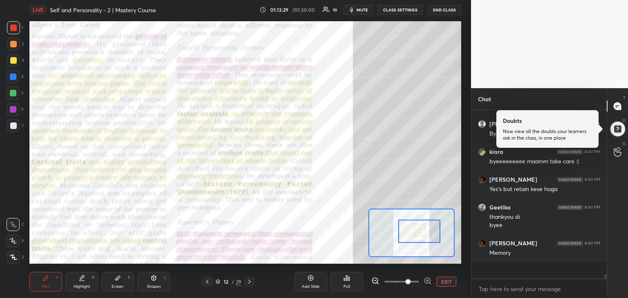
type textarea "x"
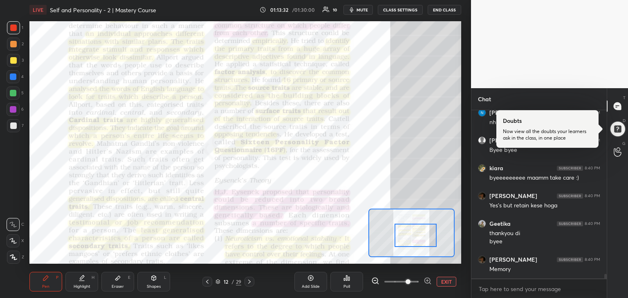
drag, startPoint x: 426, startPoint y: 225, endPoint x: 422, endPoint y: 229, distance: 5.5
click at [422, 229] on div at bounding box center [415, 235] width 42 height 23
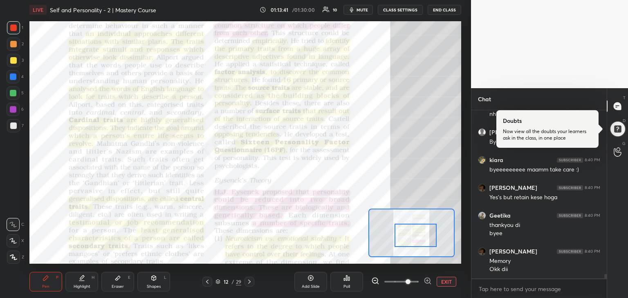
click at [439, 11] on button "END CLASS" at bounding box center [444, 10] width 34 height 10
